Goal: Communication & Community: Answer question/provide support

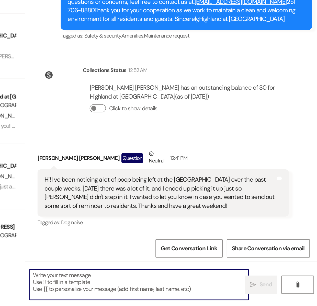
click at [154, 287] on textarea at bounding box center [204, 292] width 137 height 19
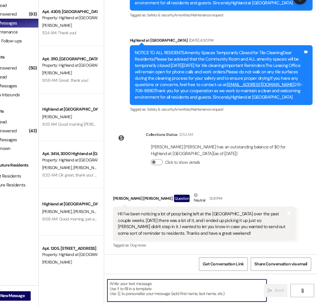
click at [161, 288] on textarea at bounding box center [204, 292] width 137 height 19
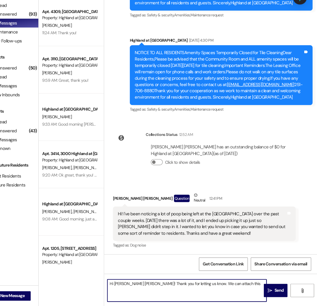
drag, startPoint x: 234, startPoint y: 289, endPoint x: 201, endPoint y: 288, distance: 32.2
click at [201, 288] on textarea "Hi Mary Kate! Thank you for letting us know. We can attach this" at bounding box center [204, 292] width 137 height 19
type textarea "Hi Mary Kate! Thank you for letting us know."
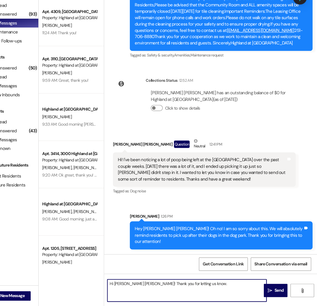
drag, startPoint x: 206, startPoint y: 289, endPoint x: 121, endPoint y: 285, distance: 85.1
click at [121, 285] on div "Apt. 4412, 4000 Highland at Spring Hill Property: Highland at Spring Hill M. Ha…" at bounding box center [197, 153] width 240 height 306
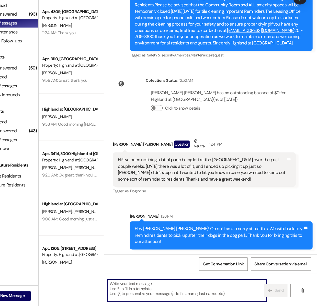
click at [212, 214] on div "Received via SMS Mary Kate Hale Question Neutral 12:41 PM Hi! I've been noticin…" at bounding box center [219, 185] width 165 height 57
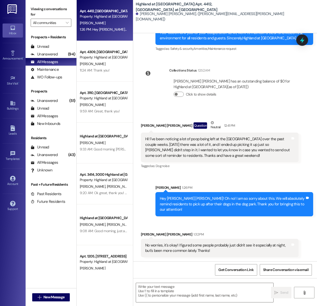
scroll to position [9707, 0]
click at [64, 299] on span "New Message" at bounding box center [53, 296] width 21 height 5
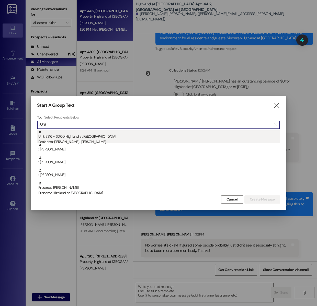
type input "3316"
click at [104, 139] on div "Residents: Hannah Goldwitz, Joseph Wood" at bounding box center [158, 141] width 241 height 5
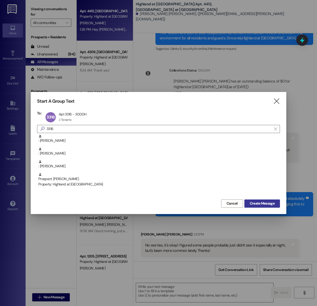
click at [251, 203] on span "Create Message" at bounding box center [261, 203] width 25 height 5
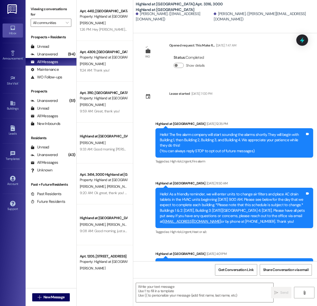
scroll to position [0, 0]
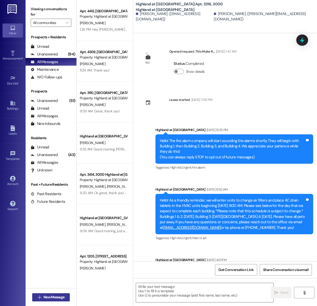
click at [53, 300] on button " New Message" at bounding box center [51, 297] width 38 height 8
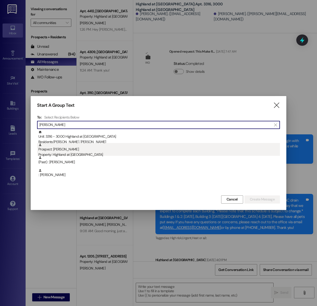
type input "hannah goldwitz"
click at [81, 154] on div "Property: Highland at [GEOGRAPHIC_DATA]" at bounding box center [158, 154] width 241 height 5
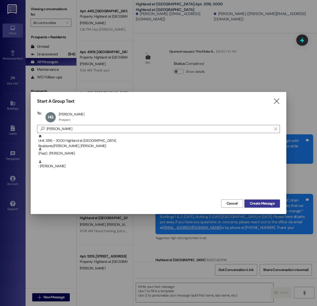
click at [261, 202] on span "Create Message" at bounding box center [261, 203] width 25 height 5
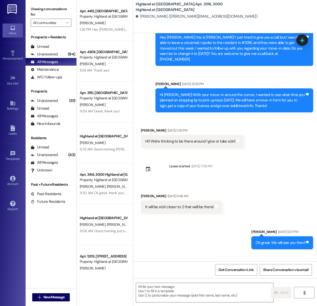
scroll to position [1483, 0]
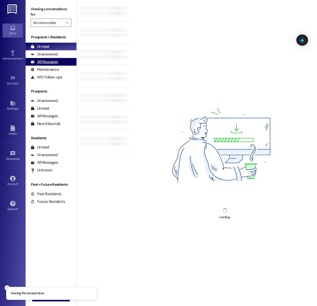
click at [63, 63] on div "All Messages (undefined)" at bounding box center [51, 62] width 51 height 8
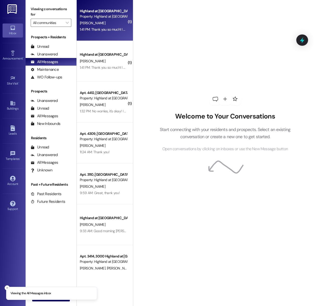
click at [94, 29] on div "1:41 PM: Thank you so much! I am out of town through Monday, so could I pick it…" at bounding box center [145, 29] width 130 height 5
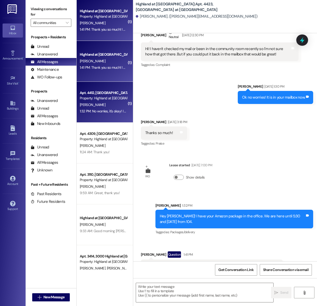
scroll to position [306, 0]
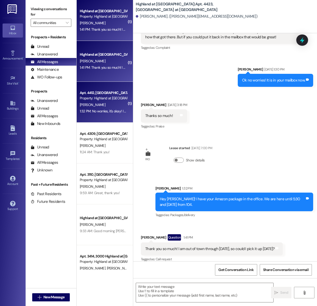
click at [103, 102] on div "[PERSON_NAME]" at bounding box center [103, 105] width 48 height 6
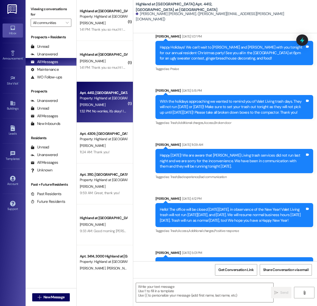
scroll to position [9714, 0]
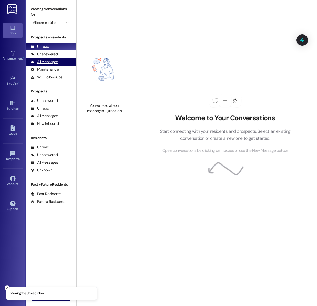
click at [58, 63] on div "All Messages (undefined)" at bounding box center [51, 62] width 51 height 8
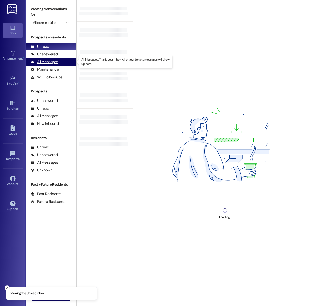
click at [54, 61] on div "All Messages" at bounding box center [44, 61] width 27 height 5
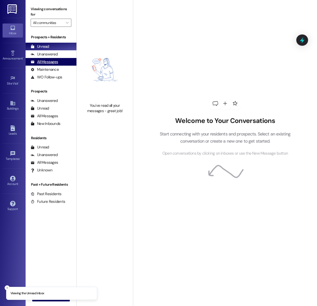
click at [53, 64] on div "All Messages" at bounding box center [44, 61] width 27 height 5
click at [51, 63] on div "All Messages" at bounding box center [44, 61] width 27 height 5
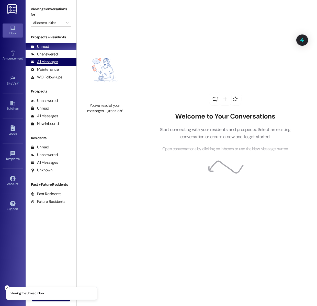
click at [58, 63] on div "All Messages (undefined)" at bounding box center [51, 62] width 51 height 8
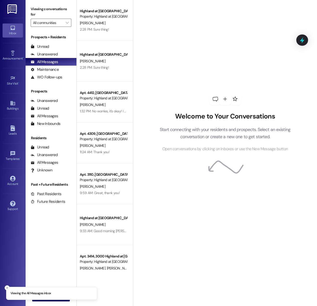
click at [5, 286] on div "Inbox Go to Inbox Announcement • Send A Text Announcement Site Visit • Go to Si…" at bounding box center [13, 153] width 26 height 306
click at [7, 286] on icon "Close toast" at bounding box center [7, 287] width 3 height 3
click at [49, 293] on div " New Message" at bounding box center [51, 297] width 38 height 13
click at [52, 297] on span "New Message" at bounding box center [53, 296] width 21 height 5
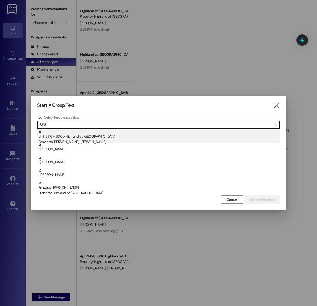
type input "3316"
click at [106, 139] on div "Unit: 3316 - 3000 Highland at Spring Hill Residents: Hannah Goldwitz, Joseph Wo…" at bounding box center [158, 137] width 241 height 15
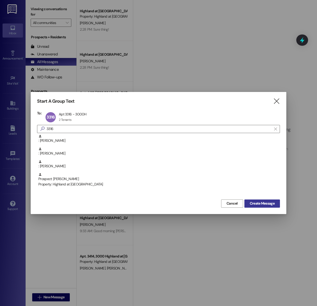
click at [256, 205] on span "Create Message" at bounding box center [261, 203] width 25 height 5
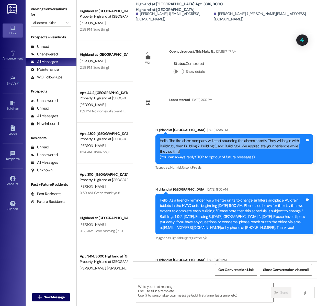
drag, startPoint x: 159, startPoint y: 140, endPoint x: 270, endPoint y: 153, distance: 111.5
click at [270, 153] on div "Hello! The fire alarm company will start sounding the alarms shortly. They will…" at bounding box center [232, 149] width 145 height 22
click at [52, 296] on span "New Message" at bounding box center [53, 296] width 21 height 5
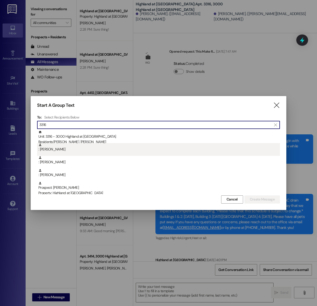
scroll to position [2, 0]
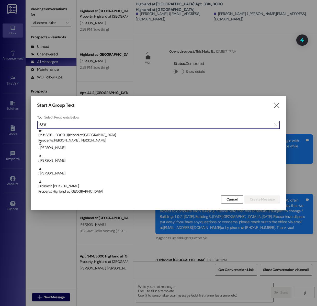
drag, startPoint x: 46, startPoint y: 124, endPoint x: 38, endPoint y: 124, distance: 8.4
click at [38, 124] on div " 3316 " at bounding box center [158, 125] width 243 height 8
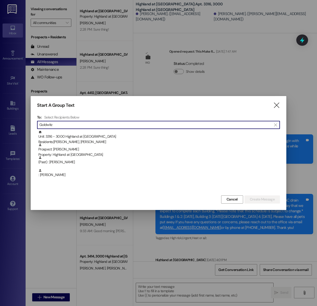
type input "Goldwitz"
click at [280, 103] on div "Start A Group Text  To: Select Recipients Below  Goldwitz  Unit: 3316 - 3000…" at bounding box center [158, 153] width 255 height 114
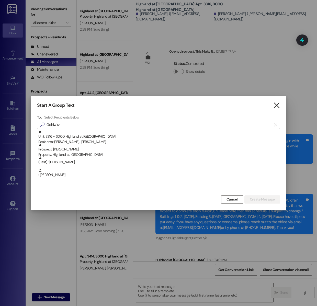
click at [277, 105] on icon "" at bounding box center [276, 105] width 7 height 5
